Goal: Transaction & Acquisition: Purchase product/service

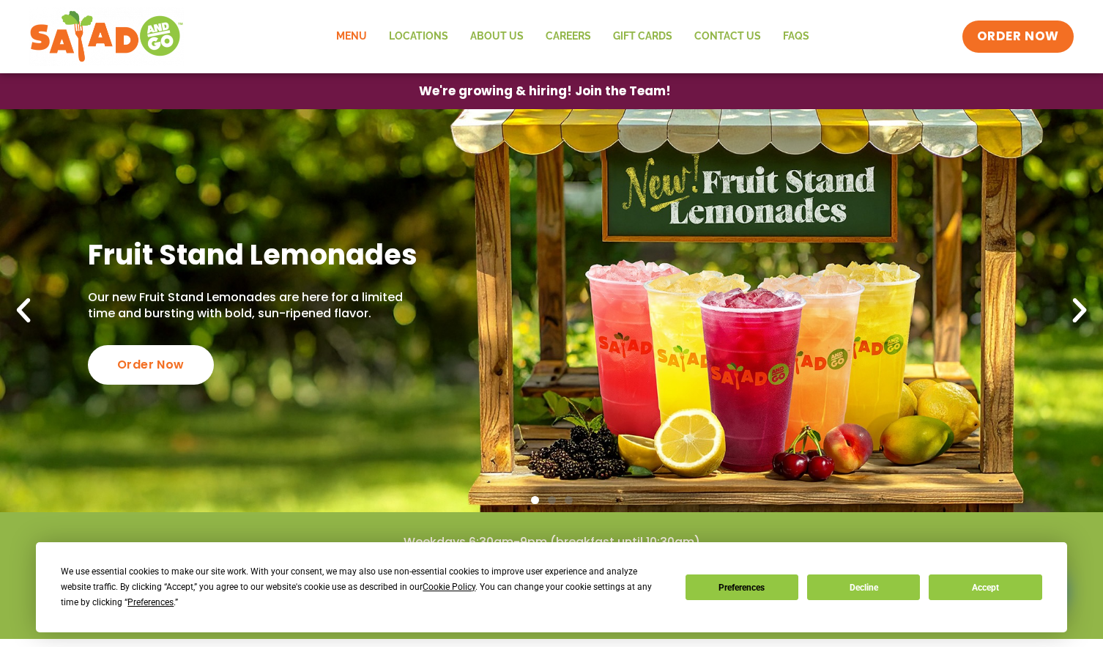
click at [366, 28] on link "Menu" at bounding box center [351, 37] width 53 height 34
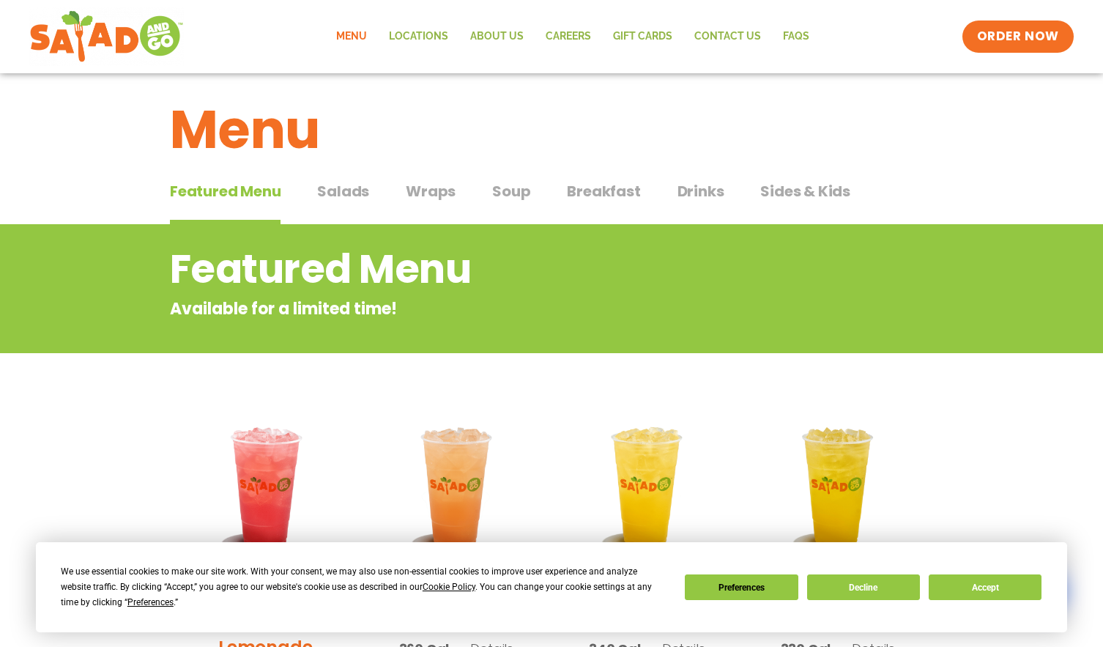
scroll to position [293, 0]
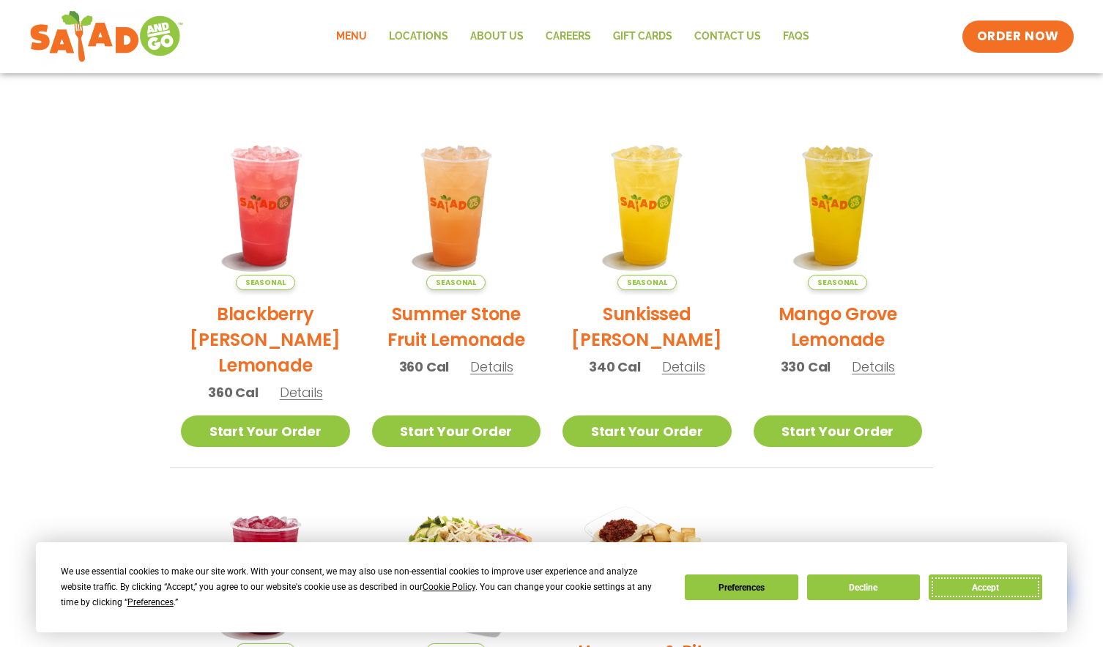
click at [975, 588] on button "Accept" at bounding box center [985, 587] width 113 height 26
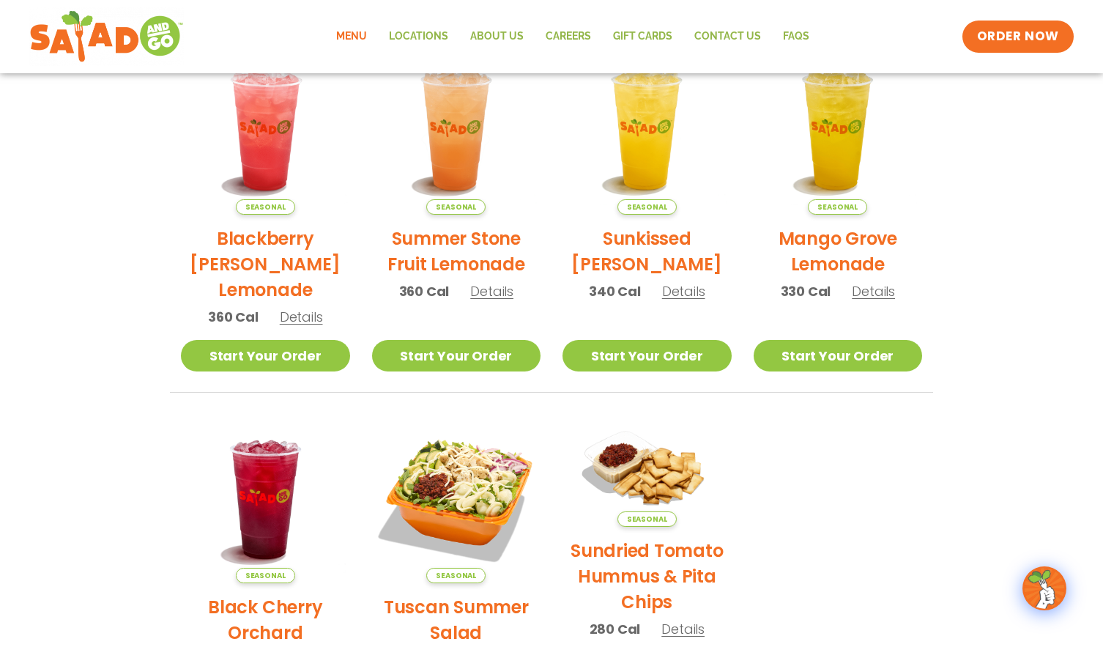
scroll to position [366, 0]
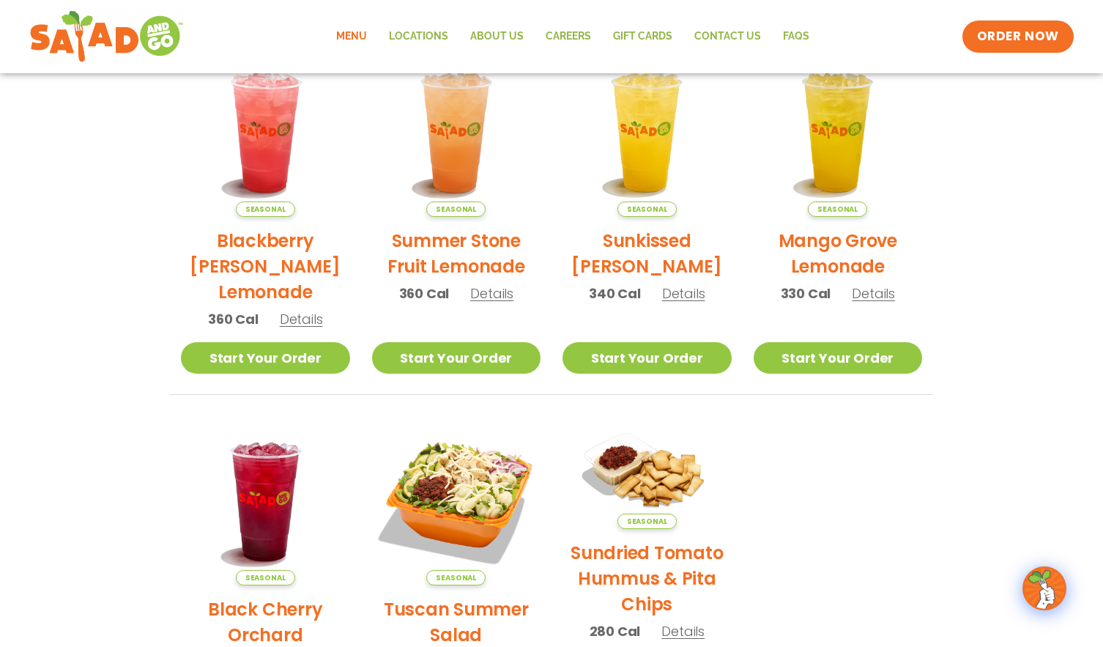
click at [348, 33] on link "Menu" at bounding box center [351, 37] width 53 height 34
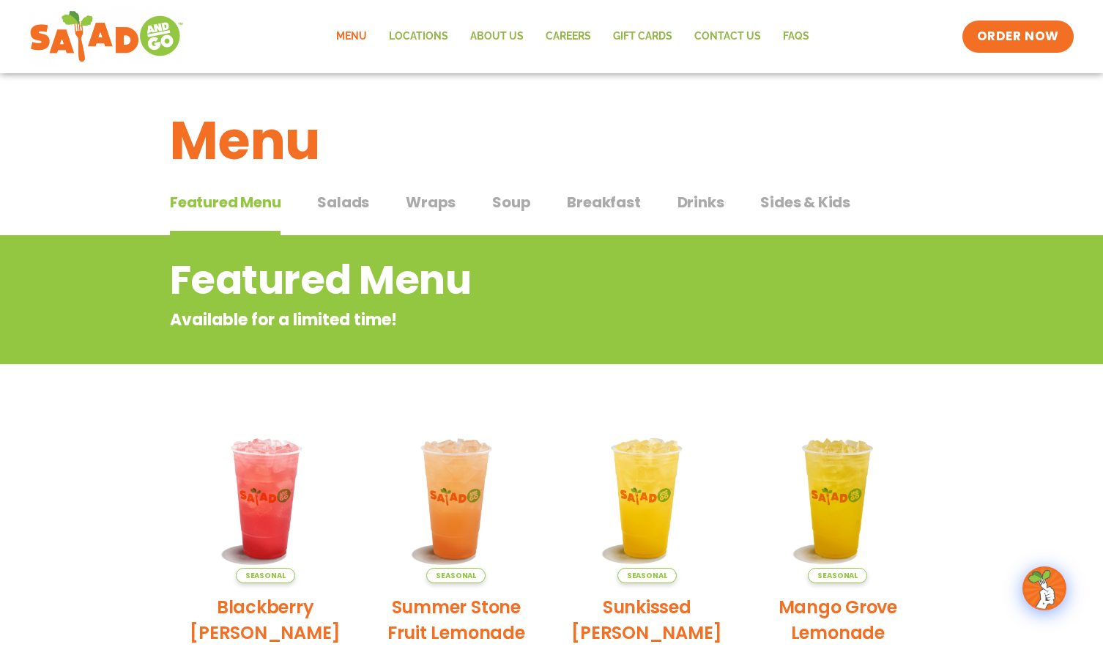
click at [344, 207] on span "Salads" at bounding box center [343, 202] width 52 height 22
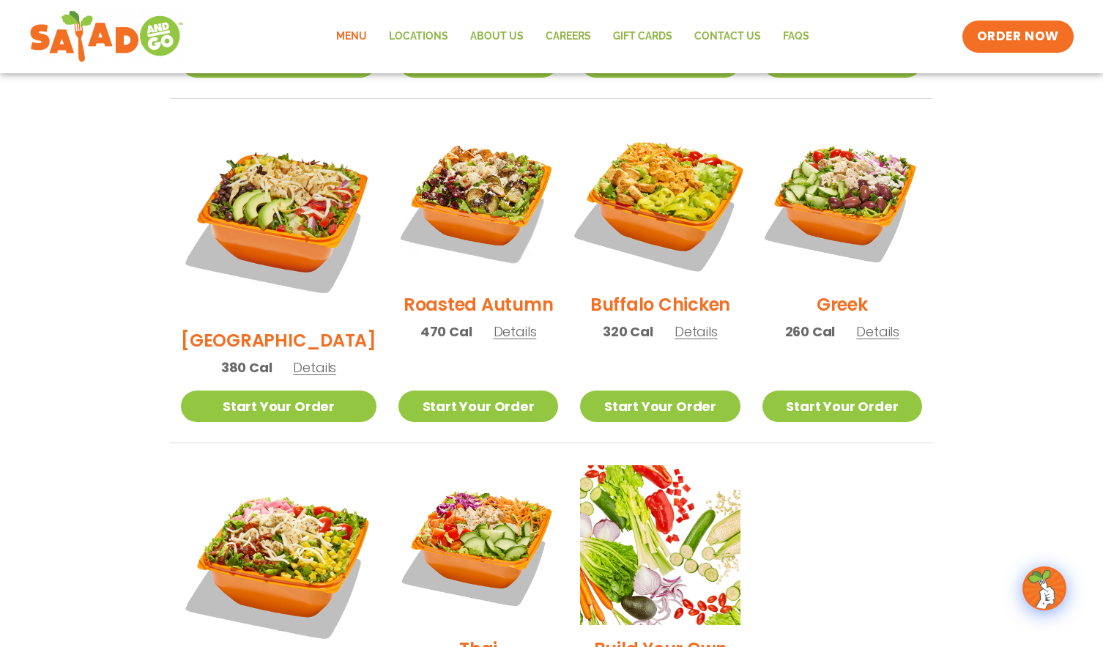
scroll to position [806, 0]
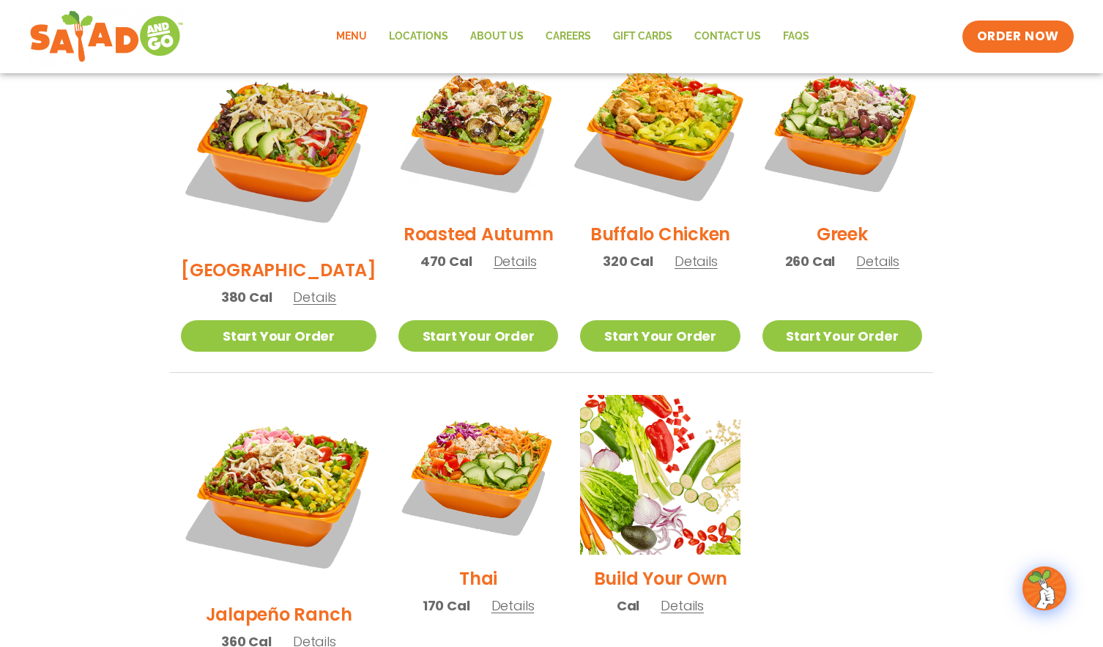
click at [653, 118] on img at bounding box center [660, 131] width 188 height 188
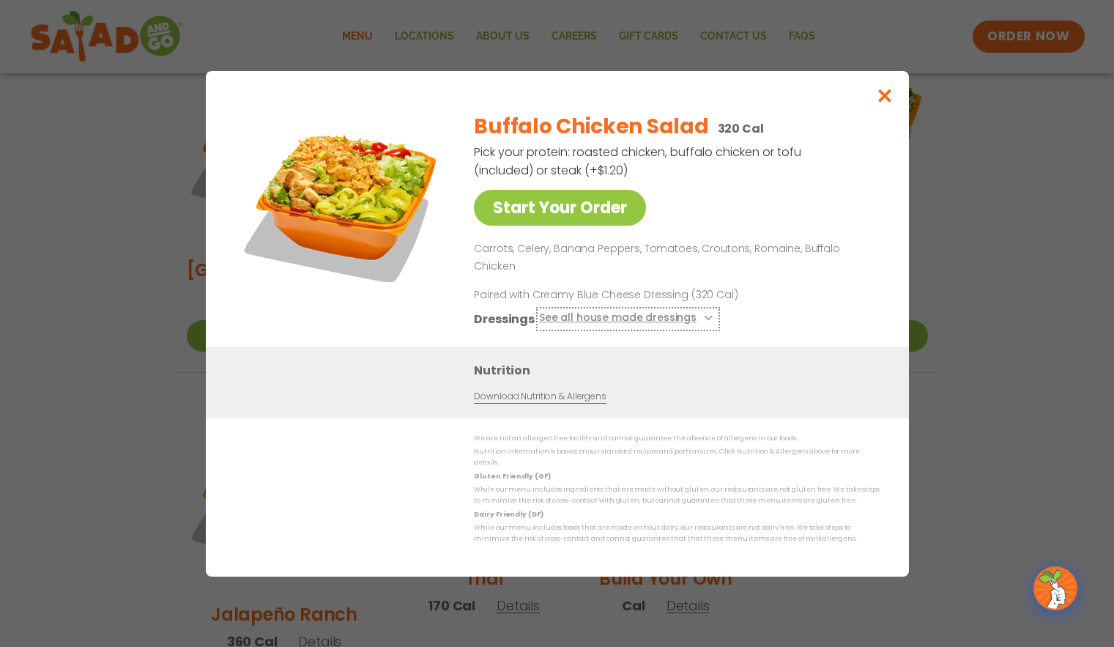
click at [623, 315] on button "See all house made dressings" at bounding box center [627, 318] width 178 height 18
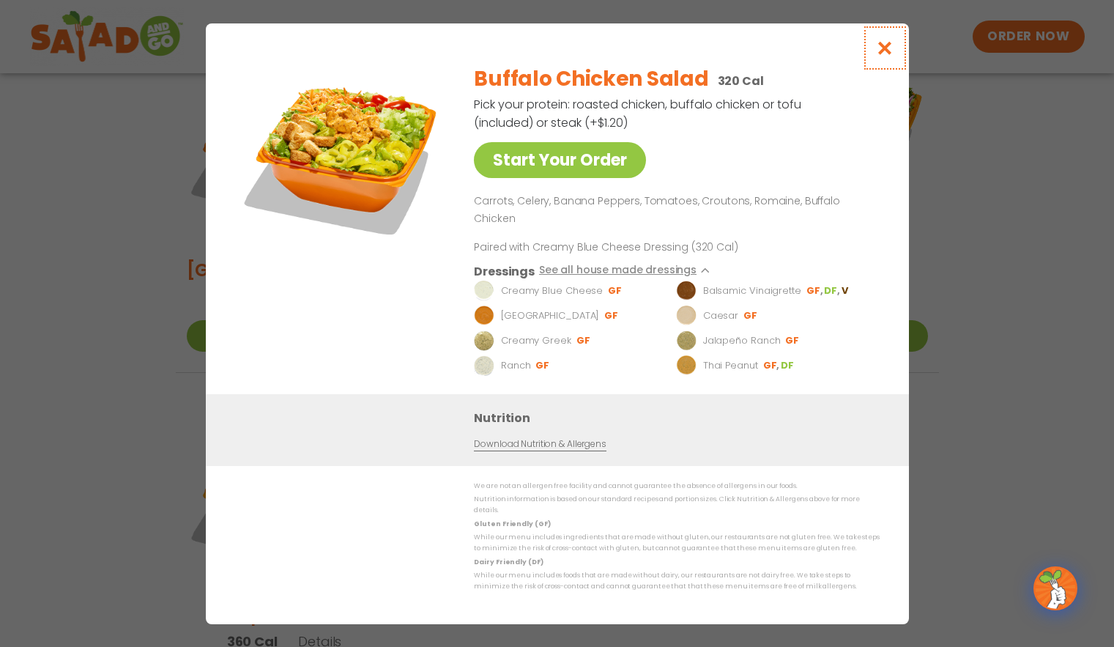
click at [886, 56] on icon "Close modal" at bounding box center [884, 47] width 18 height 15
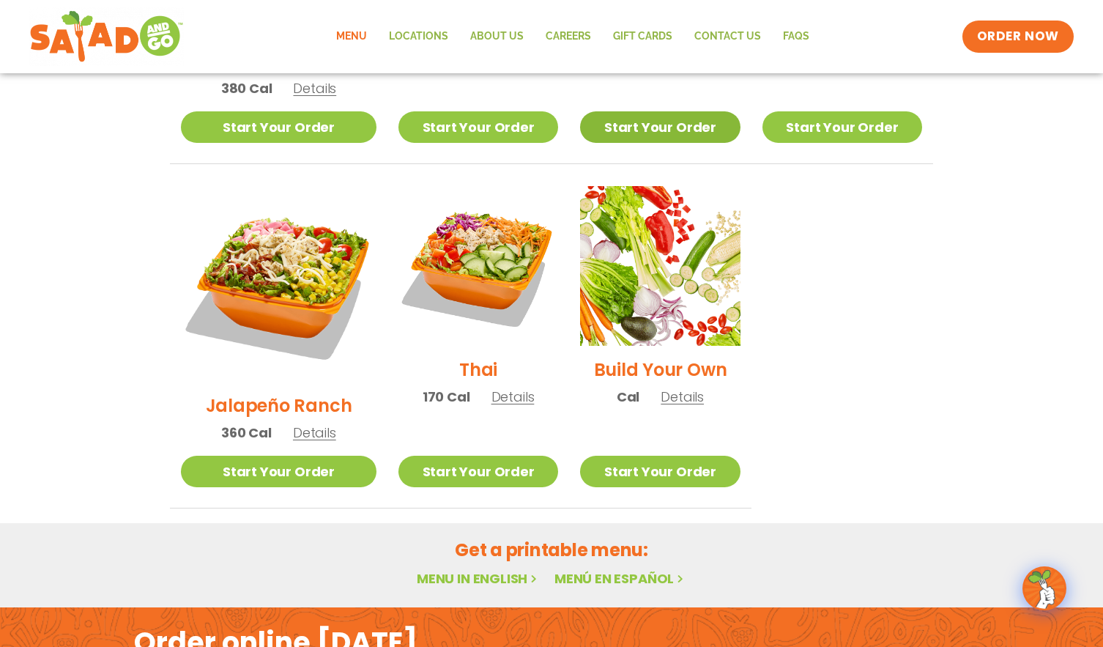
scroll to position [1016, 0]
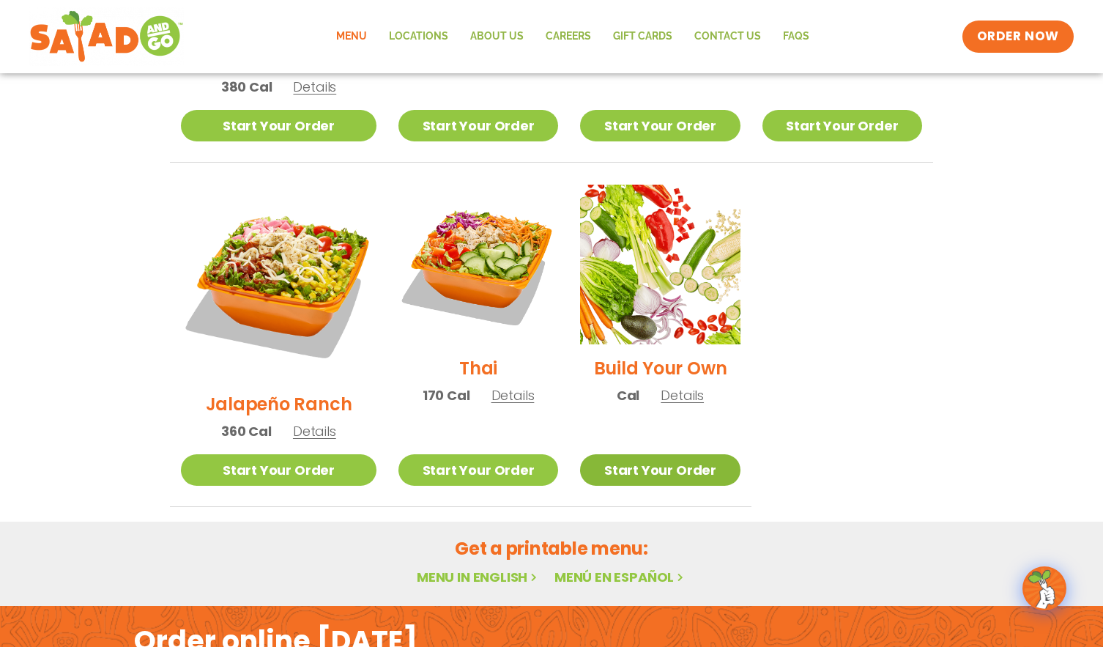
click at [621, 454] on link "Start Your Order" at bounding box center [660, 470] width 160 height 32
